Goal: Information Seeking & Learning: Check status

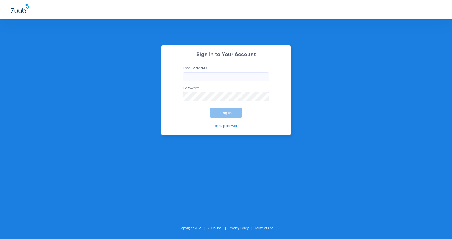
type input "[PERSON_NAME][EMAIL_ADDRESS][DOMAIN_NAME]"
click at [223, 111] on span "Log In" at bounding box center [225, 113] width 11 height 4
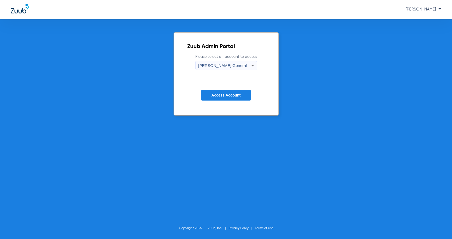
click at [220, 101] on form "Please select an account to access [PERSON_NAME] General Access Account" at bounding box center [226, 81] width 78 height 55
click at [224, 96] on span "Access Account" at bounding box center [225, 95] width 29 height 4
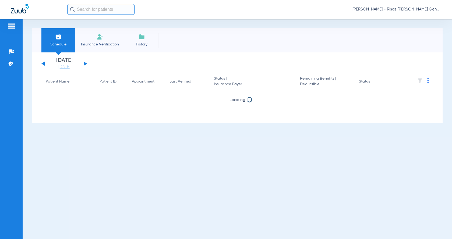
click at [240, 65] on app-single-date-navigator "[DATE] [DATE] [DATE] [DATE] [DATE] [DATE] [DATE] [DATE] [DATE] [DATE] [DATE] [D…" at bounding box center [237, 64] width 392 height 12
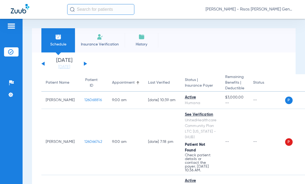
click at [102, 9] on input "text" at bounding box center [100, 9] width 67 height 11
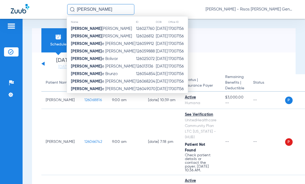
click at [96, 9] on input "[PERSON_NAME]" at bounding box center [100, 9] width 67 height 11
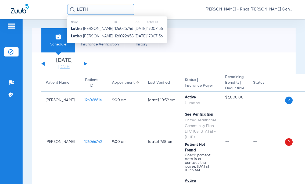
drag, startPoint x: 96, startPoint y: 9, endPoint x: 72, endPoint y: 17, distance: 24.5
click at [73, 15] on div "LETH Name ID DOB Office ID [PERSON_NAME] 126025746 [DATE] 17007156 [PERSON_NAME…" at bounding box center [100, 9] width 67 height 11
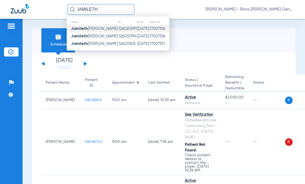
type input "JAMILETH"
click at [99, 27] on span "[PERSON_NAME]" at bounding box center [94, 29] width 47 height 4
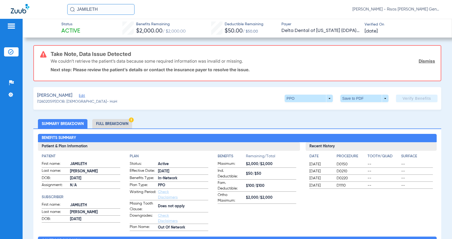
click at [112, 125] on li "Full Breakdown" at bounding box center [112, 123] width 40 height 9
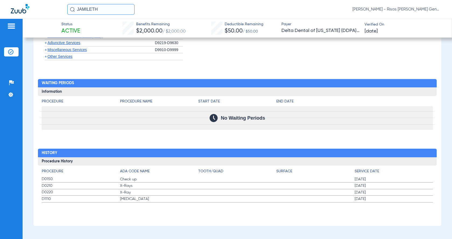
scroll to position [426, 0]
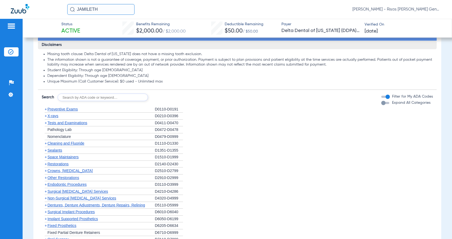
click at [72, 108] on span "Preventive Exams" at bounding box center [62, 109] width 30 height 4
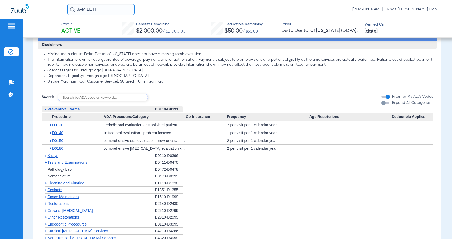
click at [72, 108] on span "Preventive Exams" at bounding box center [63, 109] width 32 height 4
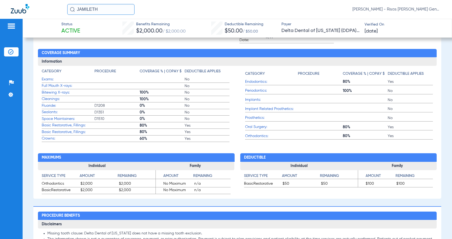
scroll to position [23, 0]
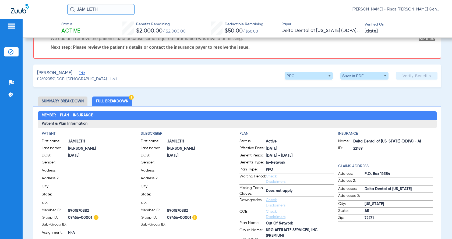
click at [53, 103] on li "Summary Breakdown" at bounding box center [63, 101] width 50 height 9
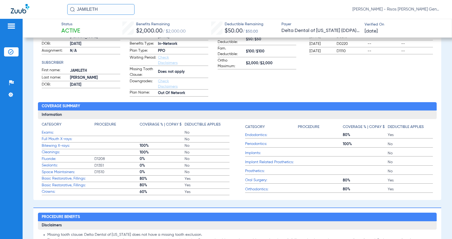
scroll to position [179, 0]
